Goal: Information Seeking & Learning: Learn about a topic

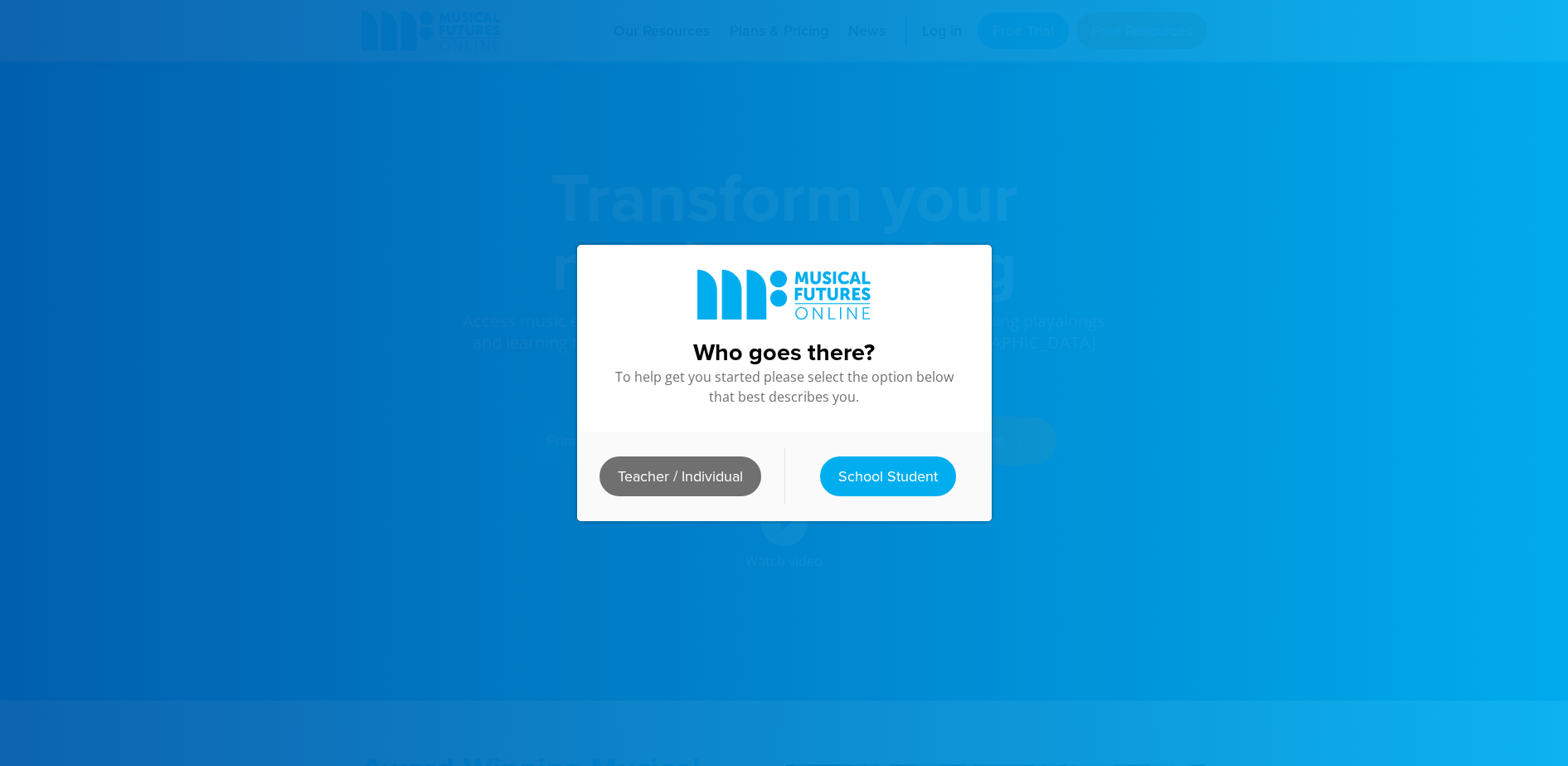
click at [709, 465] on link "Teacher / Individual" at bounding box center [680, 476] width 162 height 40
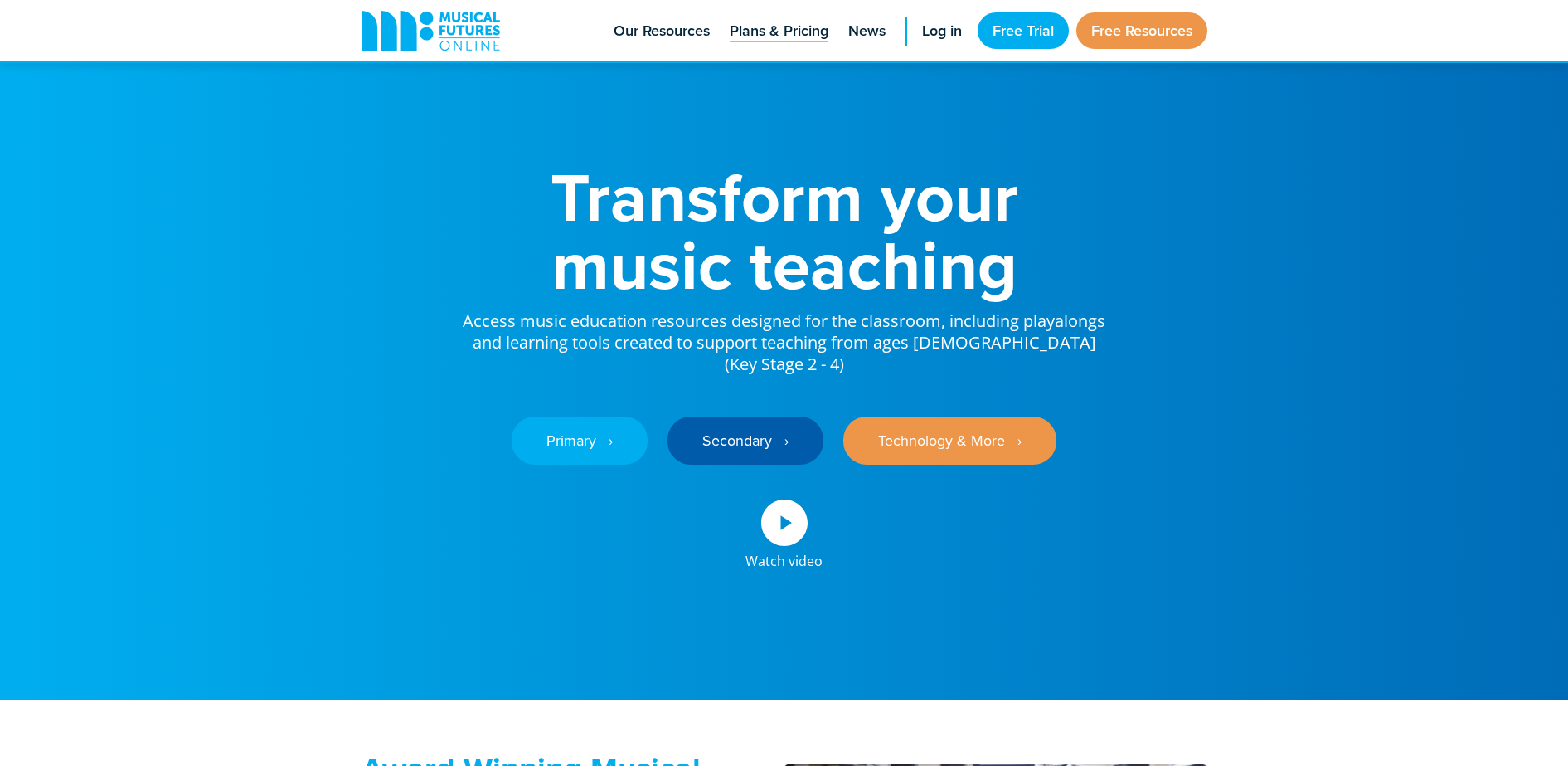
click at [730, 30] on span "Plans & Pricing" at bounding box center [779, 31] width 99 height 22
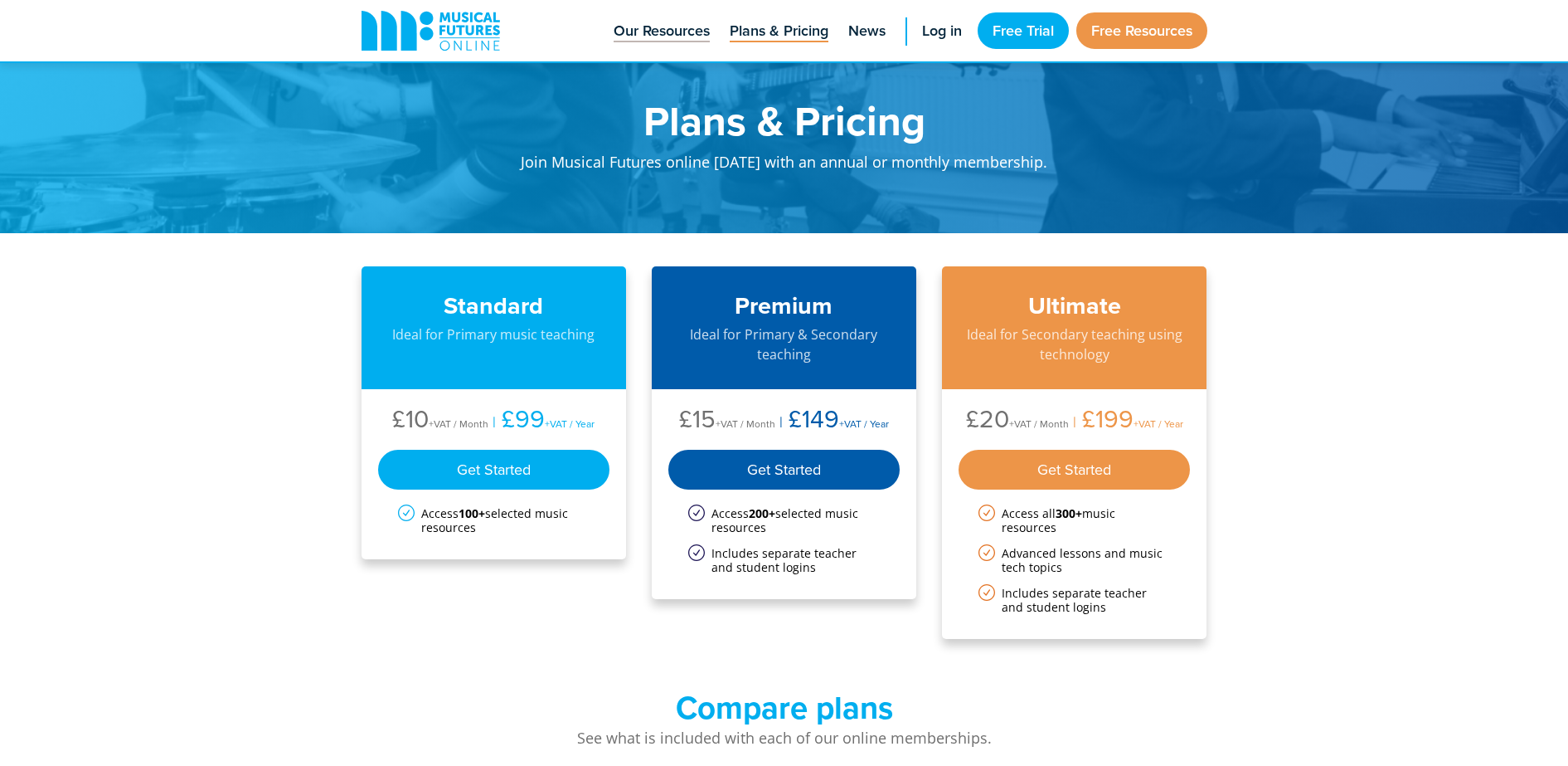
click at [691, 29] on span "Our Resources" at bounding box center [661, 31] width 96 height 22
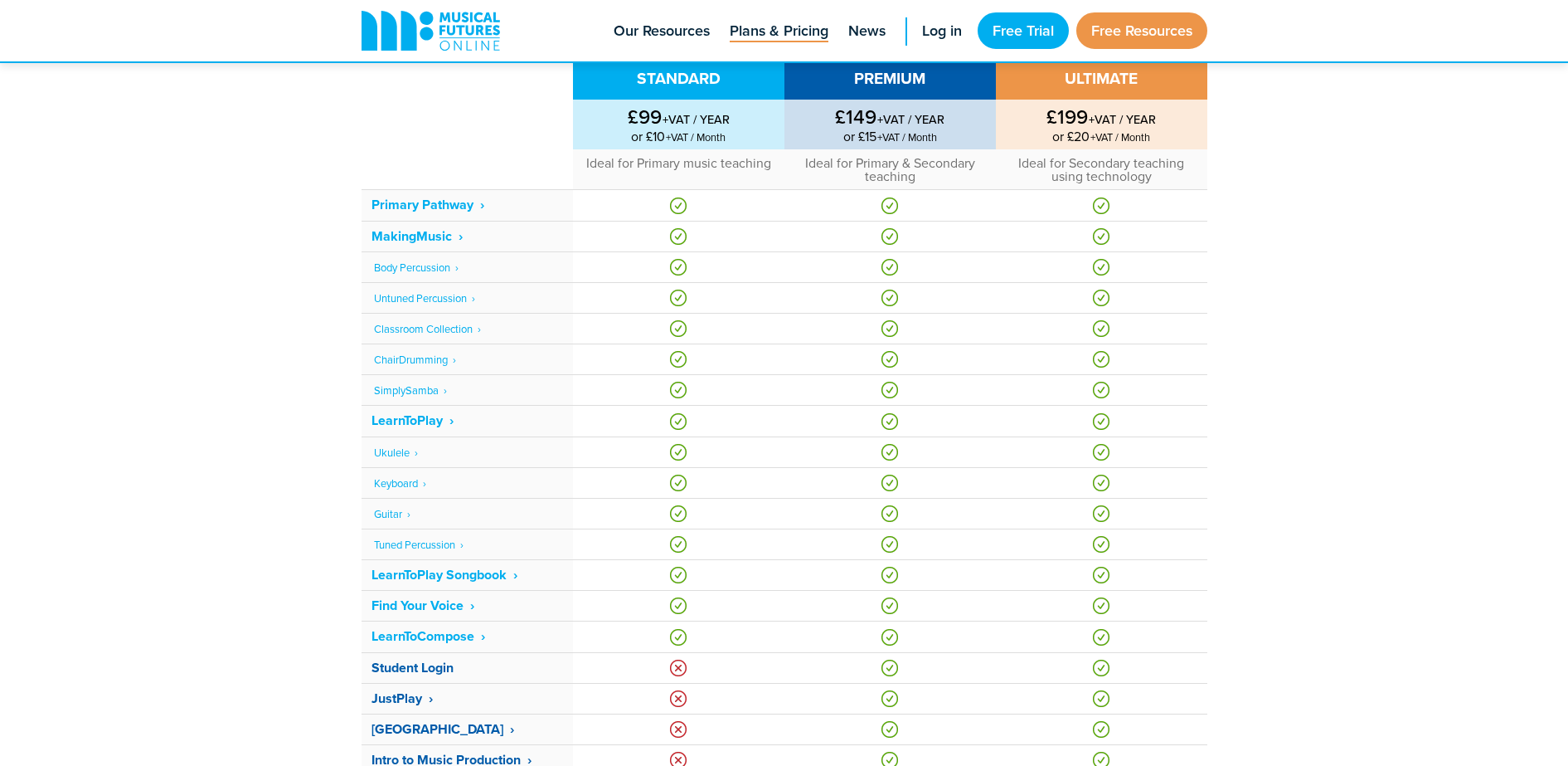
scroll to position [622, 0]
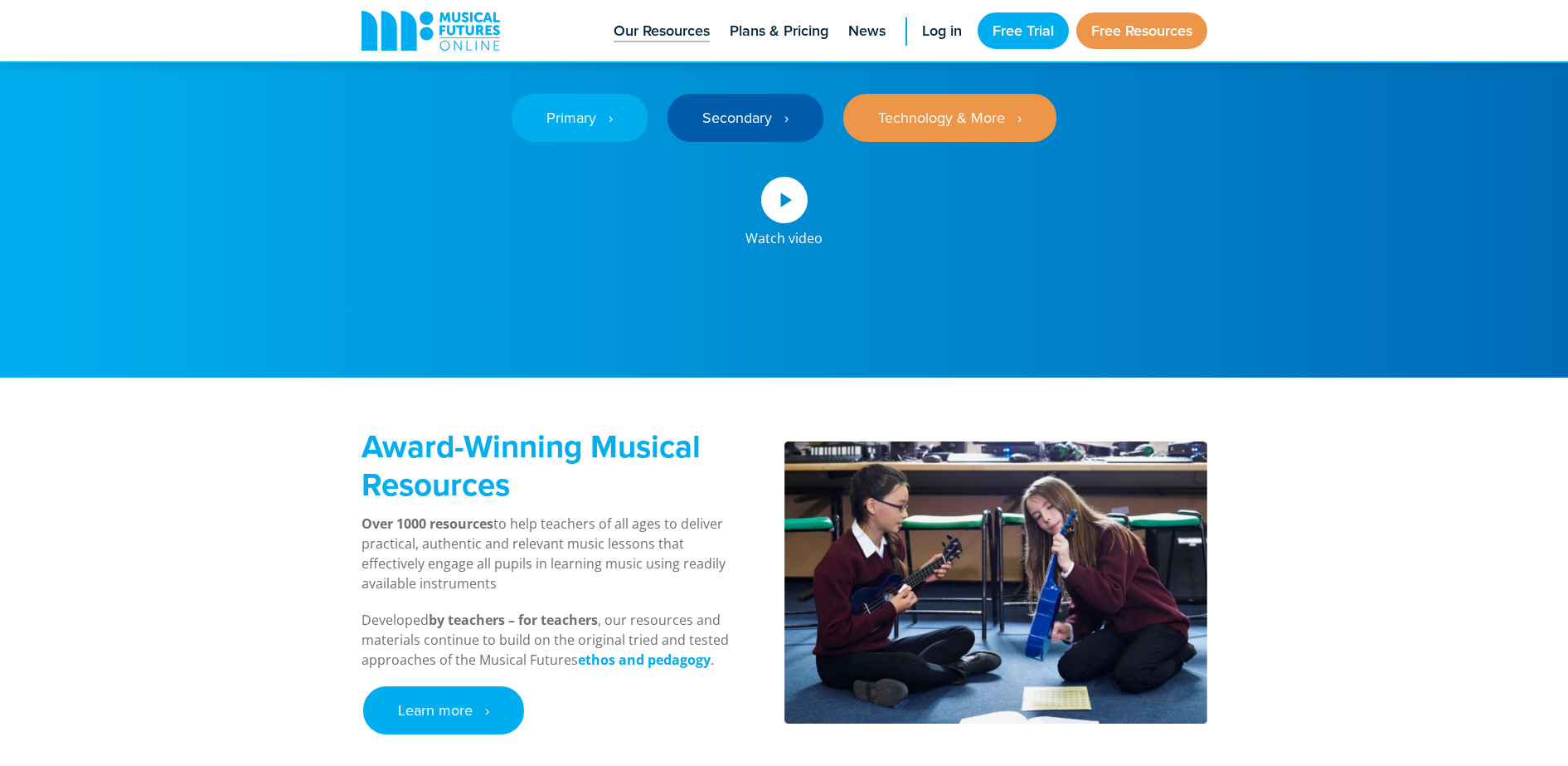
scroll to position [415, 0]
